Goal: Information Seeking & Learning: Check status

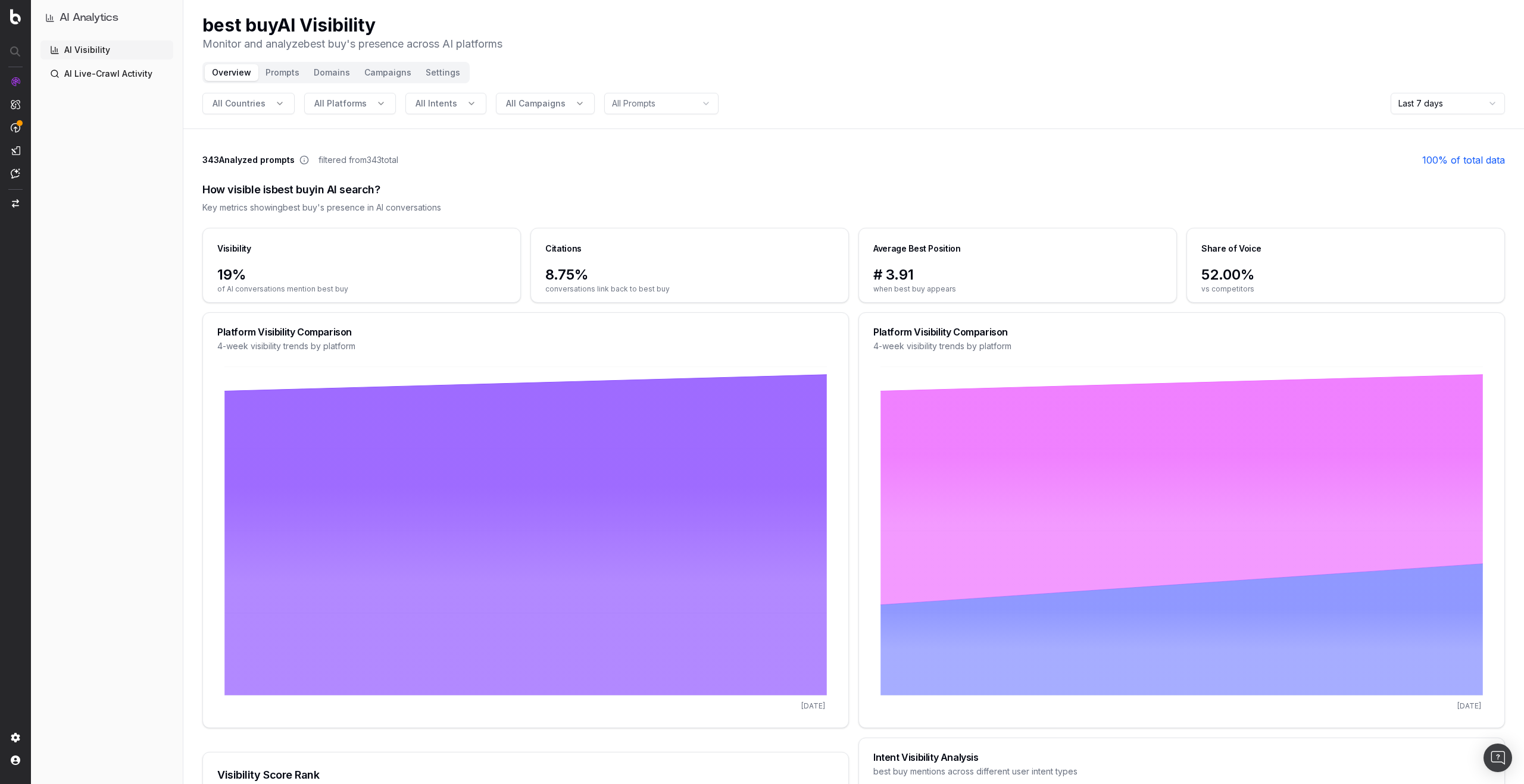
click at [261, 106] on span "All Countries" at bounding box center [239, 103] width 53 height 12
click at [241, 156] on div "usa" at bounding box center [248, 155] width 173 height 19
click at [243, 106] on button "usa" at bounding box center [229, 103] width 53 height 21
